Goal: Task Accomplishment & Management: Manage account settings

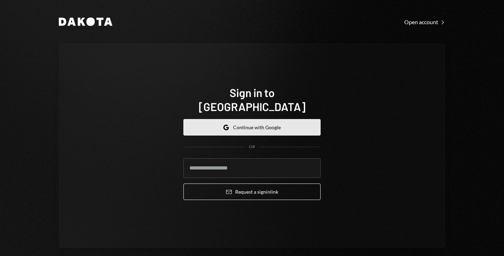
click at [252, 125] on button "Google Continue with Google" at bounding box center [251, 127] width 137 height 16
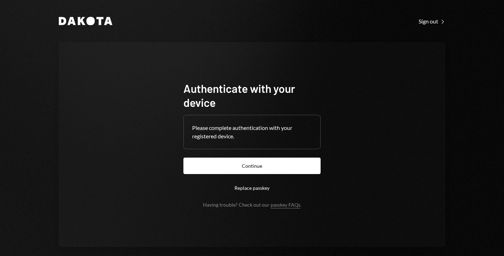
drag, startPoint x: 0, startPoint y: 0, endPoint x: 227, endPoint y: 99, distance: 247.4
click at [227, 99] on h1 "Authenticate with your device" at bounding box center [251, 95] width 137 height 28
